Goal: Find contact information: Find contact information

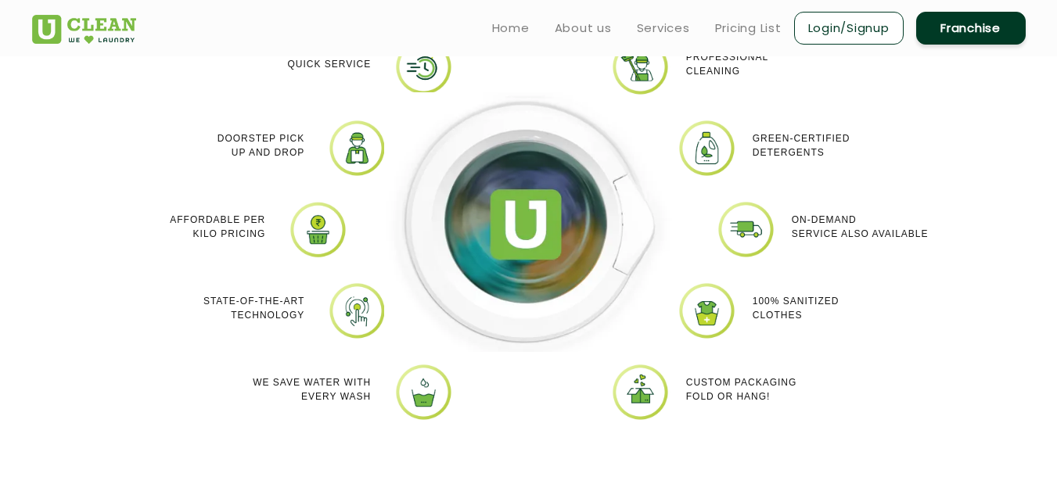
scroll to position [1096, 0]
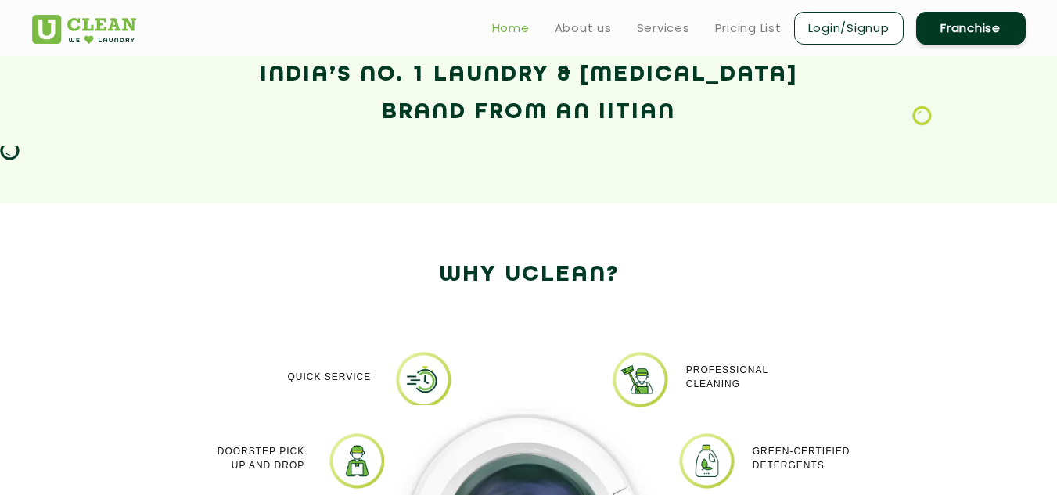
click at [492, 33] on link "Home" at bounding box center [511, 28] width 38 height 19
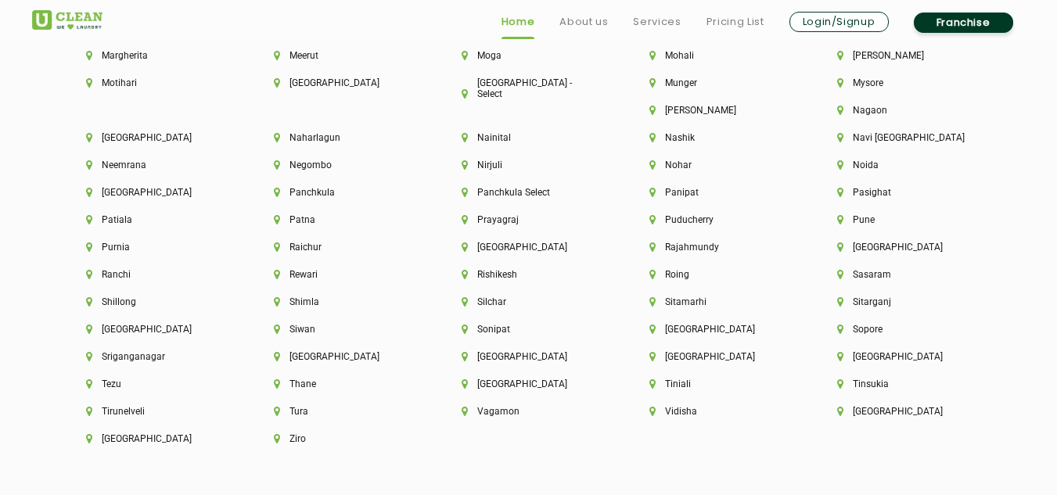
scroll to position [4453, 0]
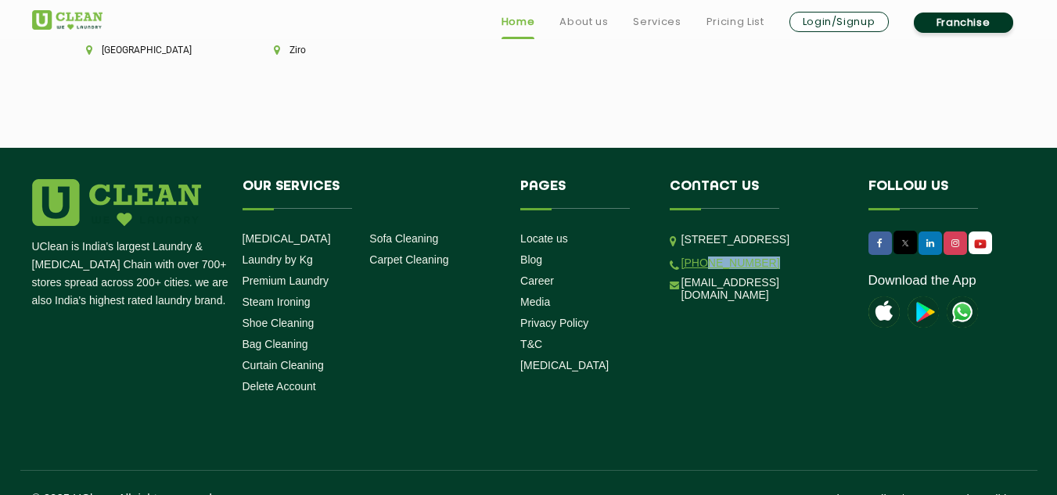
drag, startPoint x: 783, startPoint y: 284, endPoint x: 705, endPoint y: 286, distance: 78.3
click at [705, 270] on li "[PHONE_NUMBER]" at bounding box center [757, 262] width 175 height 15
copy link "9999759911"
drag, startPoint x: 784, startPoint y: 301, endPoint x: 683, endPoint y: 310, distance: 101.3
click at [683, 302] on ul "[STREET_ADDRESS] [PHONE_NUMBER] [EMAIL_ADDRESS][DOMAIN_NAME]" at bounding box center [757, 266] width 175 height 71
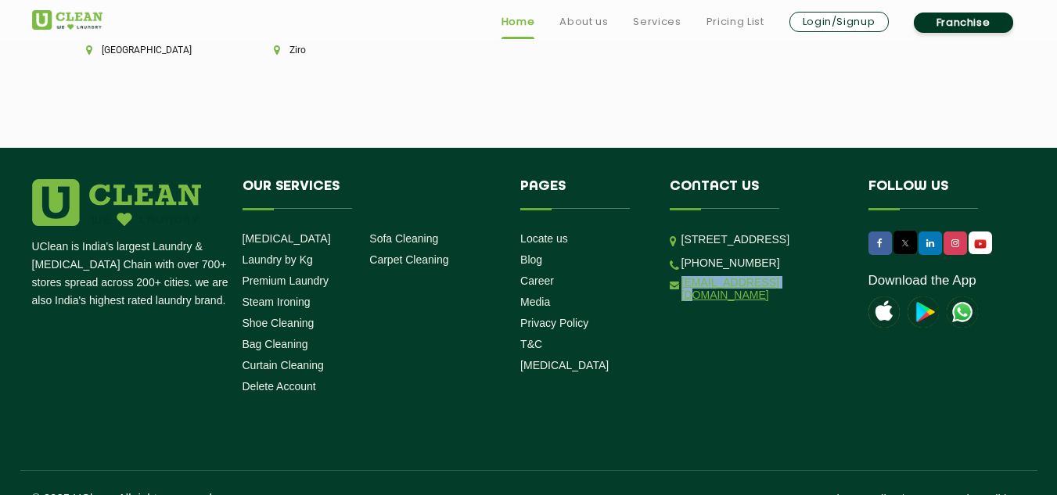
copy link "[EMAIL_ADDRESS][DOMAIN_NAME]"
